Goal: Transaction & Acquisition: Purchase product/service

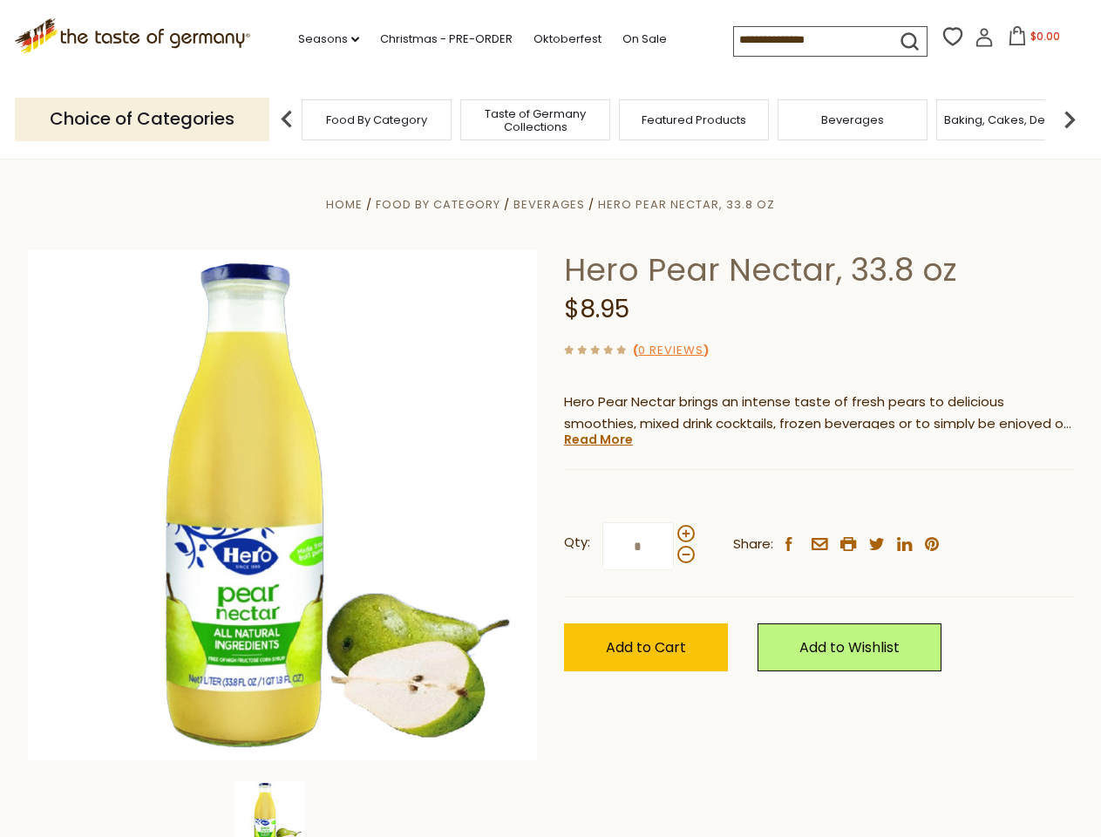
click at [550, 418] on div "Home Food By Category [GEOGRAPHIC_DATA] Hero Pear Nectar, 33.8 oz Hero Pear Nec…" at bounding box center [551, 529] width 1072 height 671
click at [322, 39] on link "Seasons dropdown_arrow" at bounding box center [328, 39] width 61 height 19
click at [809, 40] on input at bounding box center [807, 39] width 147 height 24
click at [1030, 41] on span "$0.00" at bounding box center [1045, 36] width 30 height 15
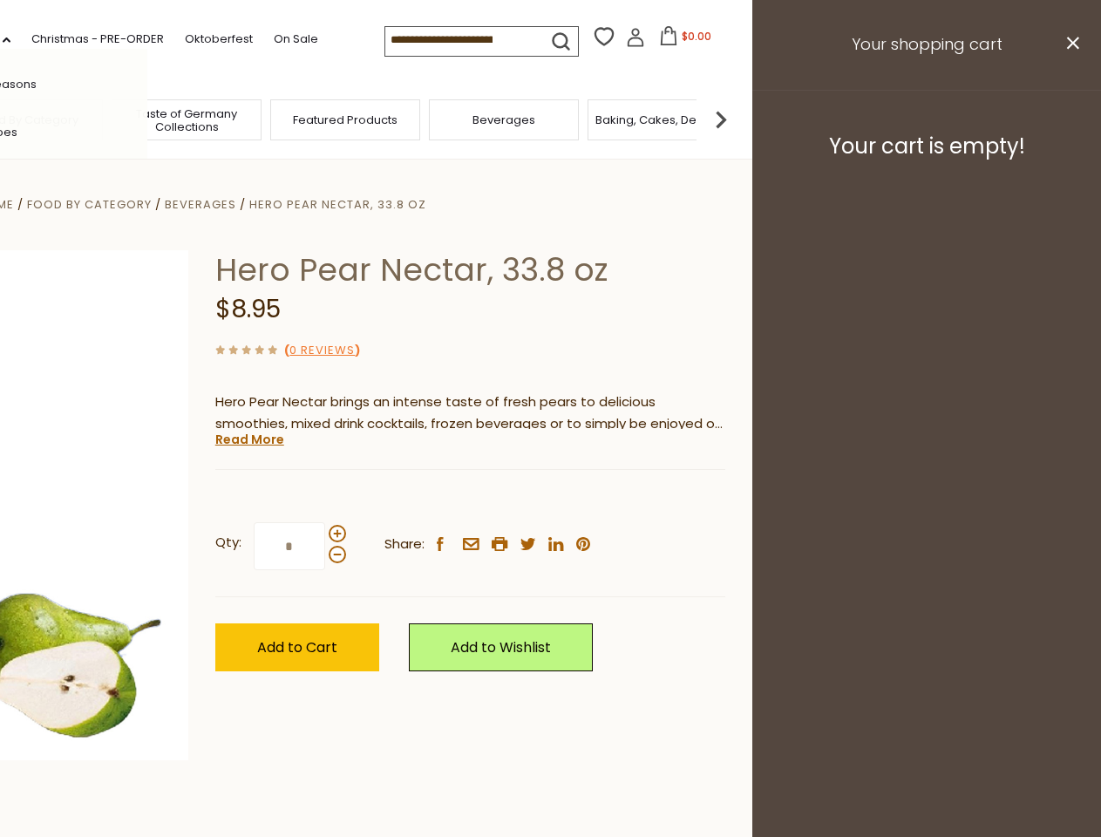
click at [147, 119] on div "All Seasons Recipes Game Day [DATE] [DATE] [DATE][PERSON_NAME] [DATE] Springfes…" at bounding box center [48, 418] width 198 height 739
click at [1070, 119] on footer "Your cart is empty!" at bounding box center [926, 146] width 349 height 112
click at [550, 498] on div "Qty: * Share: facebook email printer twitter linkedin pinterest" at bounding box center [470, 546] width 510 height 101
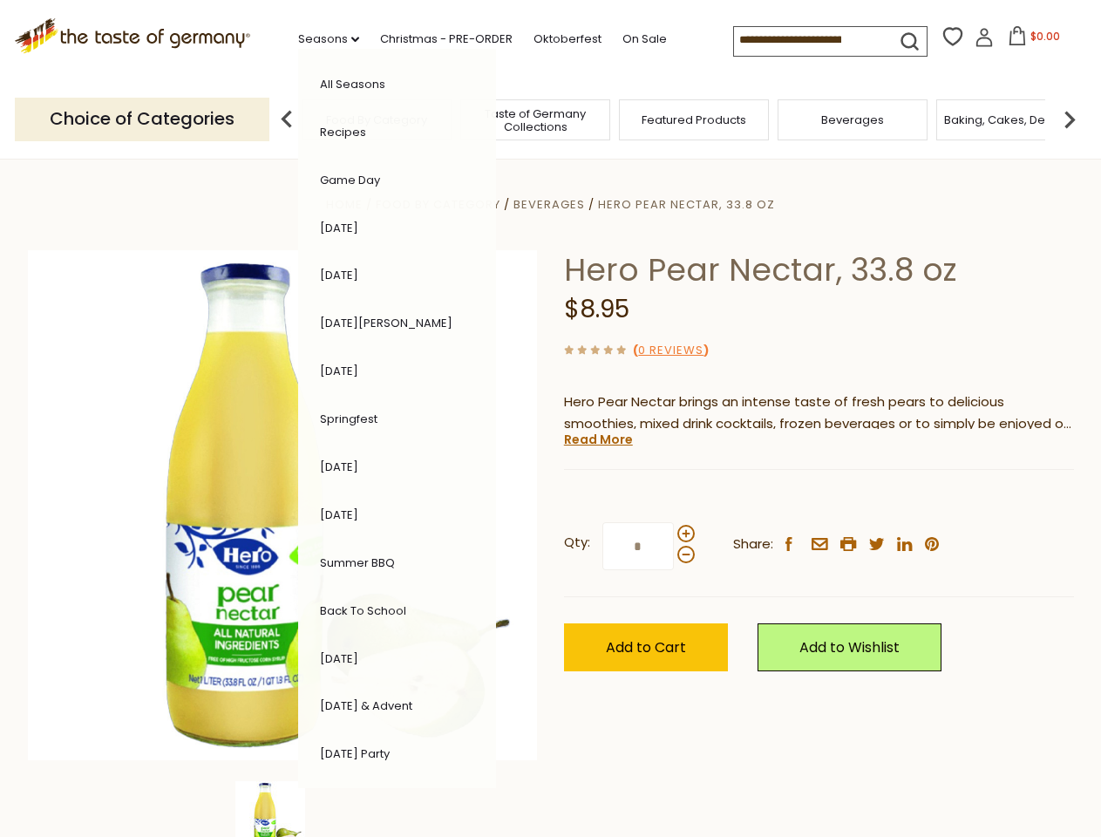
click at [282, 809] on div "Home Food By Category [GEOGRAPHIC_DATA] Hero Pear Nectar, 33.8 oz Hero Pear Nec…" at bounding box center [551, 529] width 1072 height 671
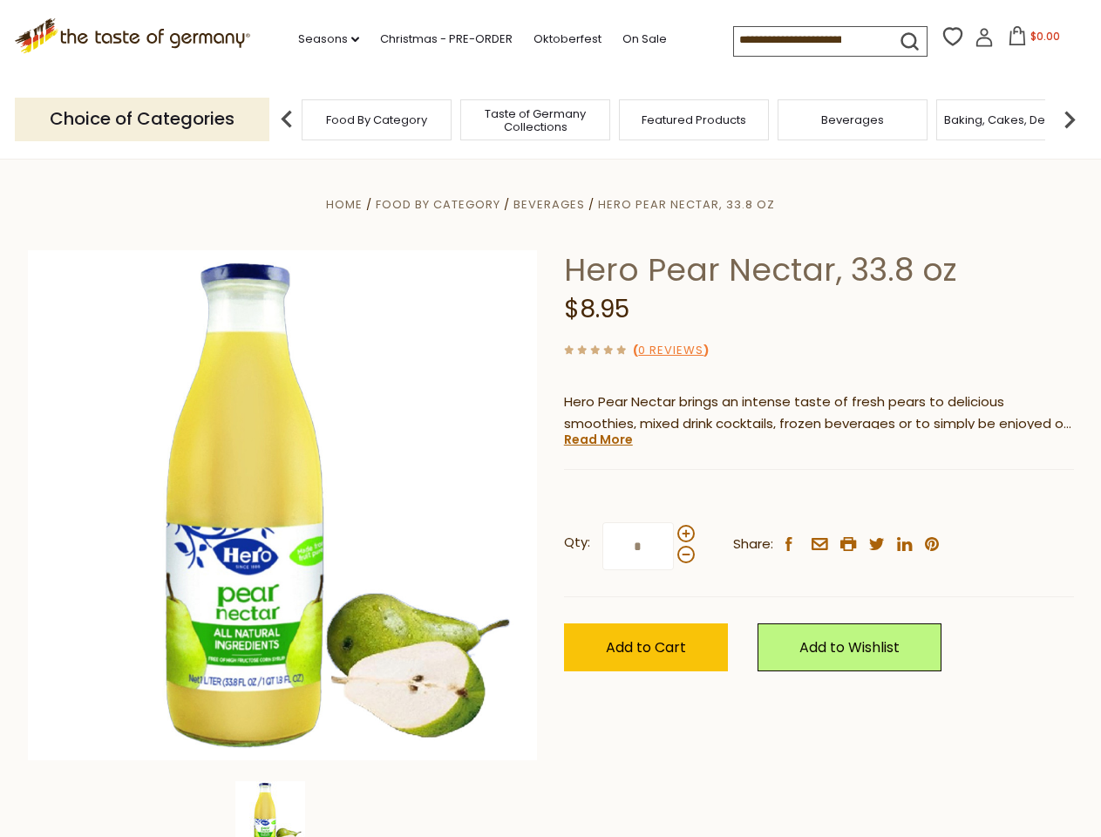
click at [282, 809] on img at bounding box center [270, 816] width 70 height 70
click at [597, 439] on link "Read More" at bounding box center [598, 439] width 69 height 17
